Goal: Transaction & Acquisition: Obtain resource

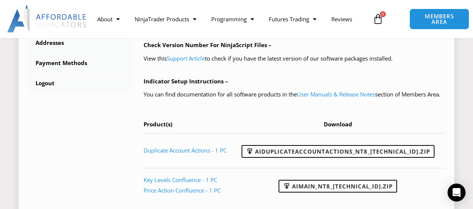
scroll to position [374, 0]
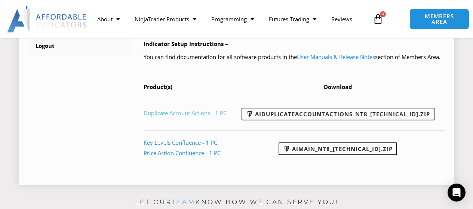
click at [155, 117] on link "Duplicate Account Actions - 1 PC" at bounding box center [184, 112] width 83 height 7
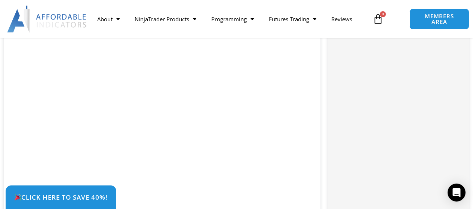
scroll to position [684, 0]
click at [300, 188] on div "Click Here to save 40%!" at bounding box center [242, 197] width 473 height 24
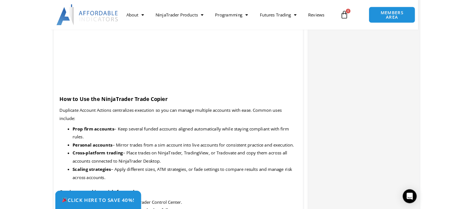
scroll to position [759, 0]
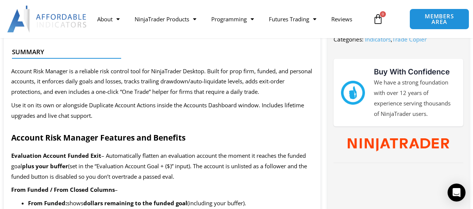
scroll to position [336, 0]
